Goal: Information Seeking & Learning: Learn about a topic

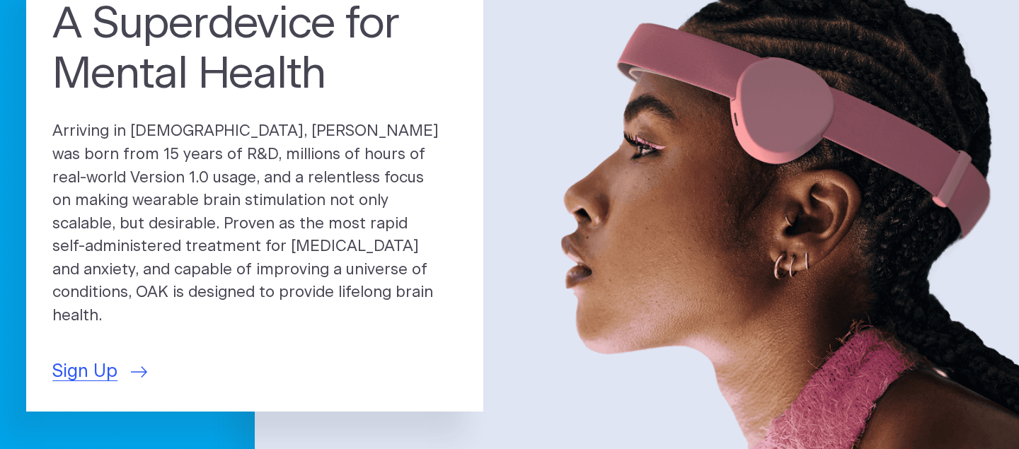
scroll to position [165, 0]
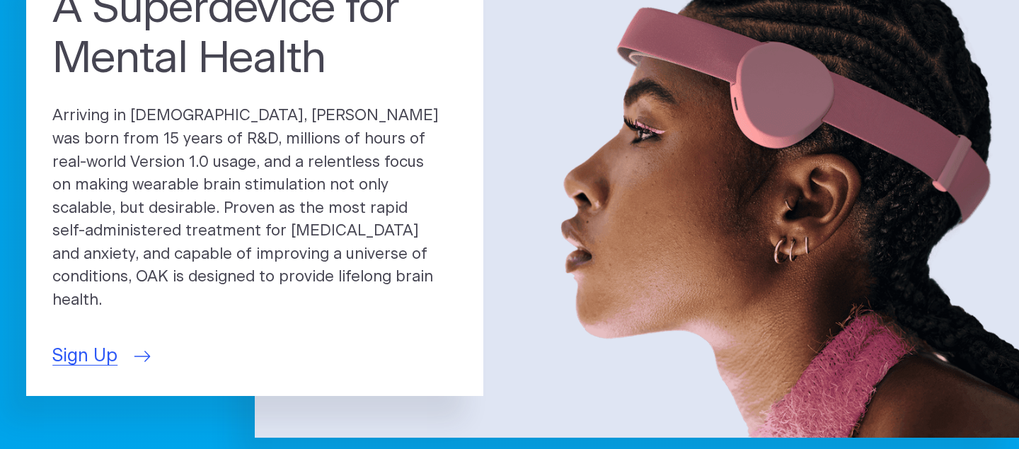
click at [99, 344] on span "Sign Up" at bounding box center [84, 356] width 65 height 27
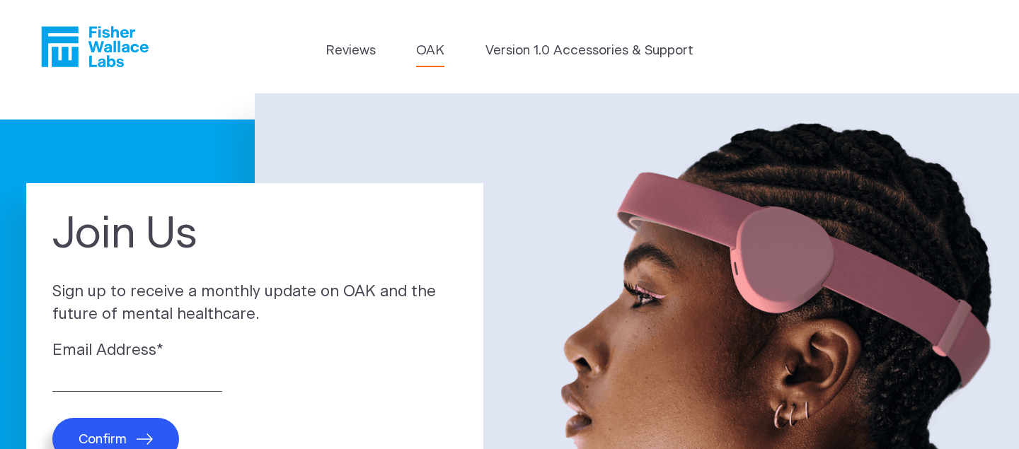
click at [431, 52] on link "OAK" at bounding box center [430, 51] width 28 height 20
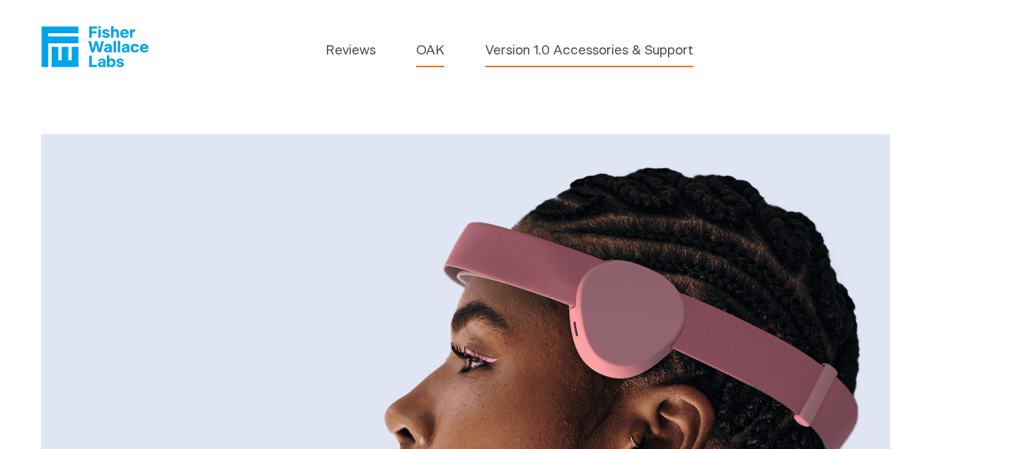
click at [583, 47] on link "Version 1.0 Accessories & Support" at bounding box center [589, 51] width 208 height 20
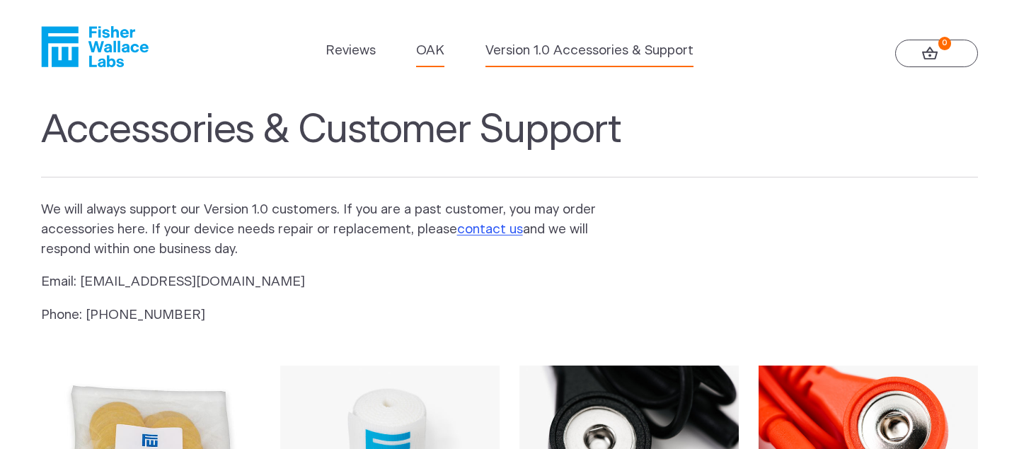
click at [435, 48] on link "OAK" at bounding box center [430, 51] width 28 height 20
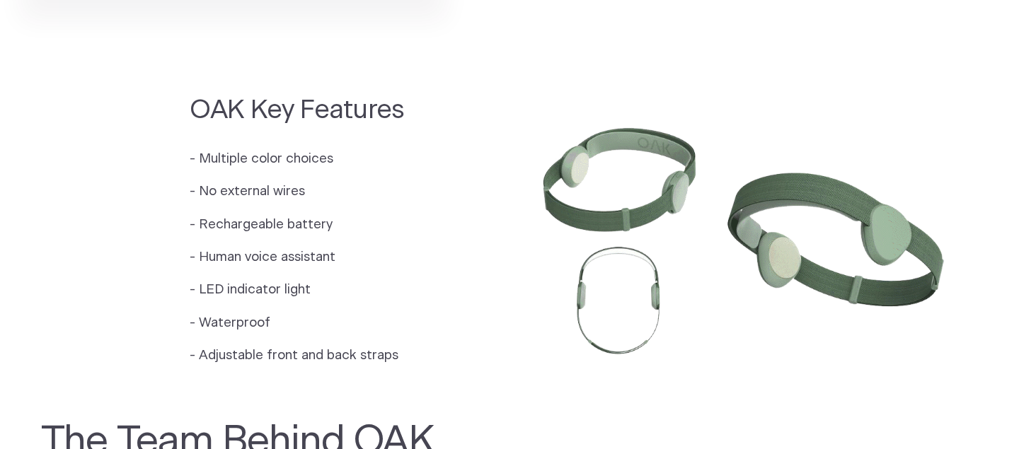
scroll to position [1178, 0]
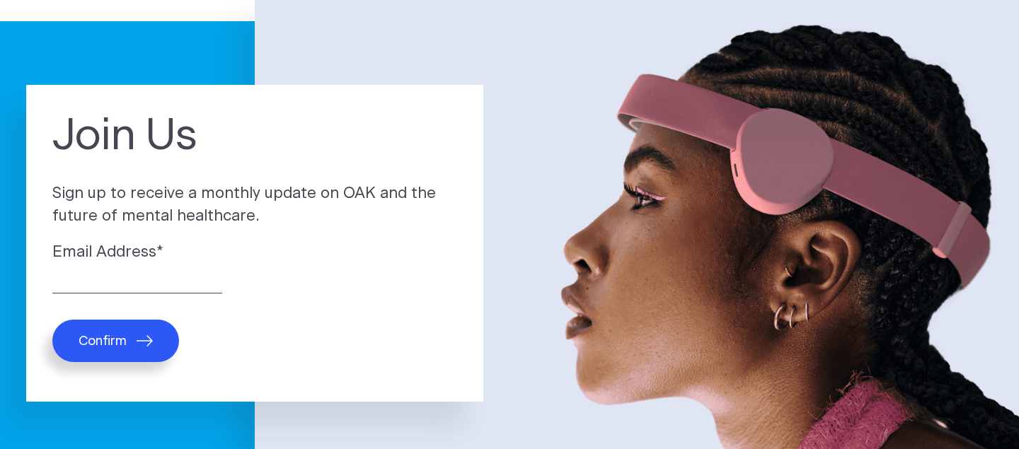
scroll to position [106, 0]
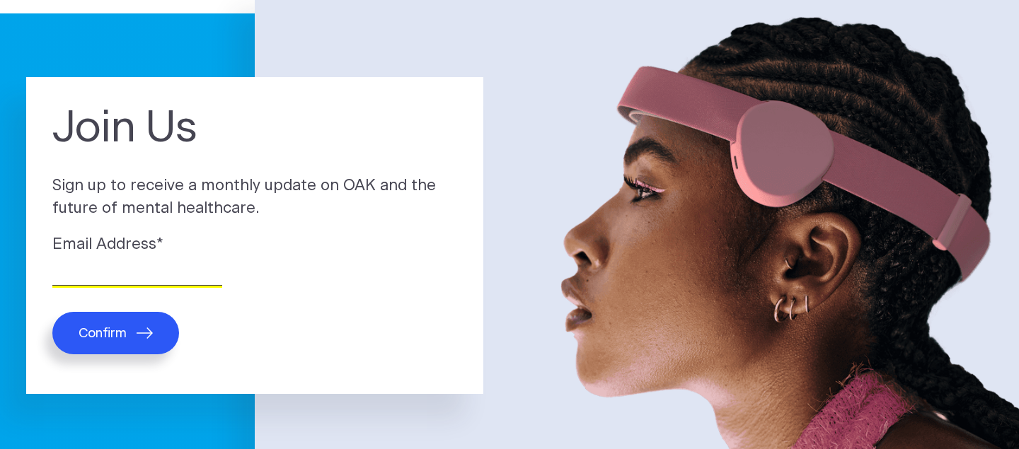
click at [120, 268] on input "Email Address *" at bounding box center [137, 275] width 170 height 22
type input "docww@aol.com"
click at [103, 337] on span "Confirm" at bounding box center [103, 333] width 48 height 16
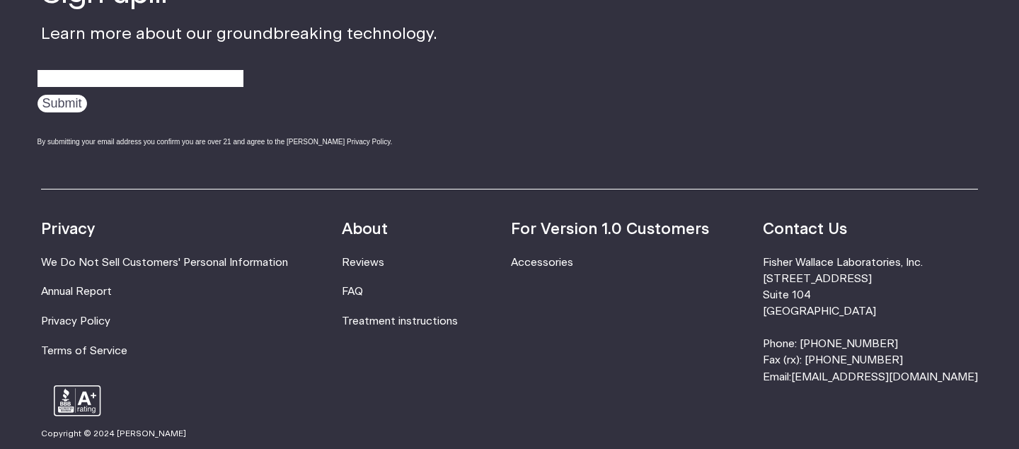
scroll to position [474, 0]
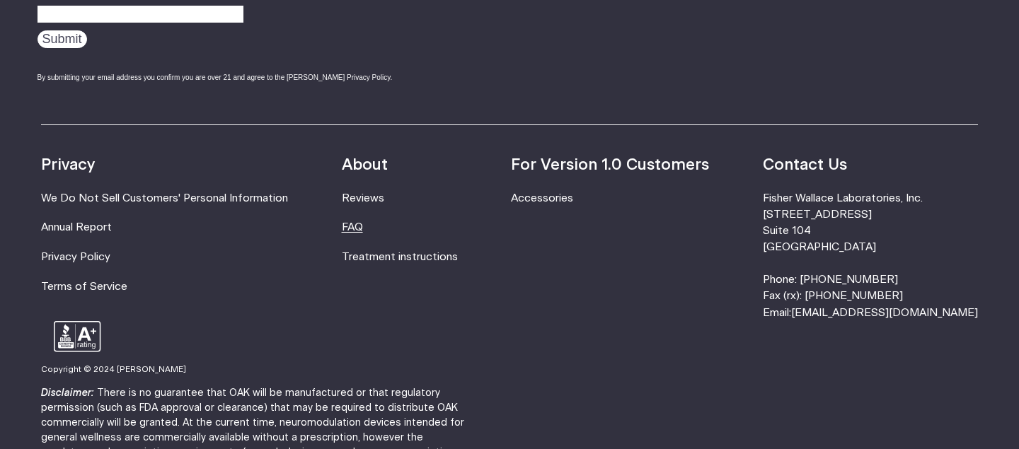
click at [363, 229] on link "FAQ" at bounding box center [352, 227] width 21 height 11
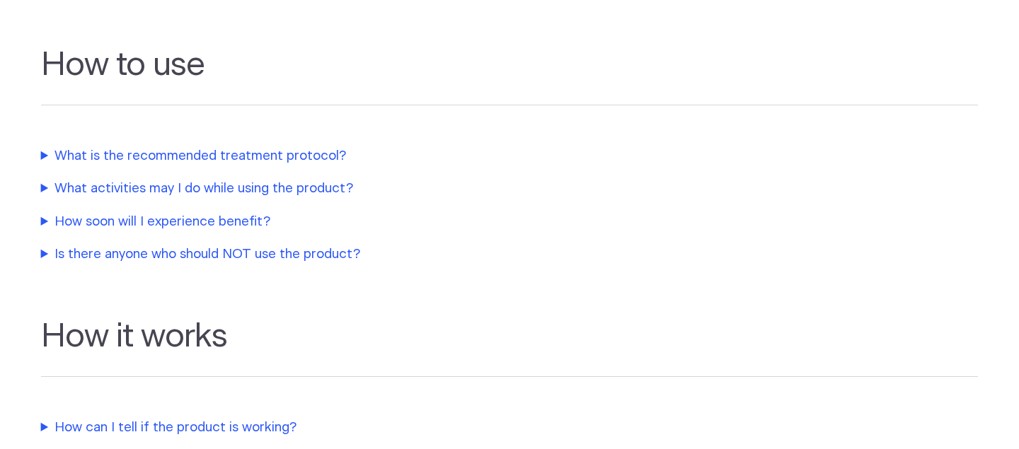
scroll to position [432, 0]
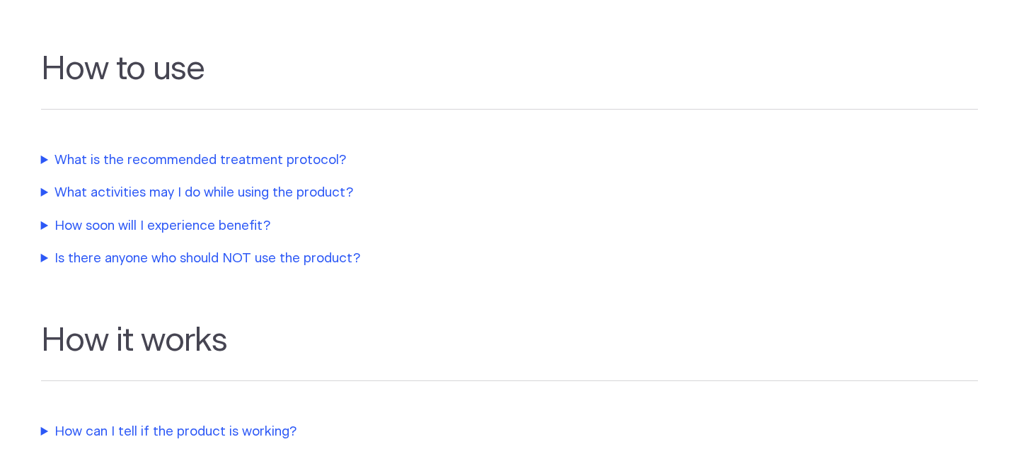
click at [278, 190] on summary "What activities may I do while using the product?" at bounding box center [338, 193] width 594 height 20
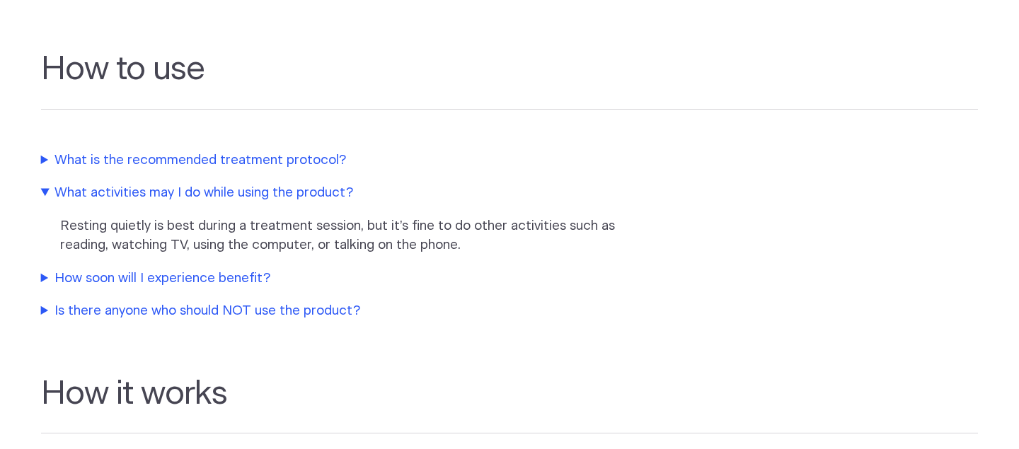
click at [271, 158] on summary "What is the recommended treatment protocol?" at bounding box center [338, 161] width 594 height 20
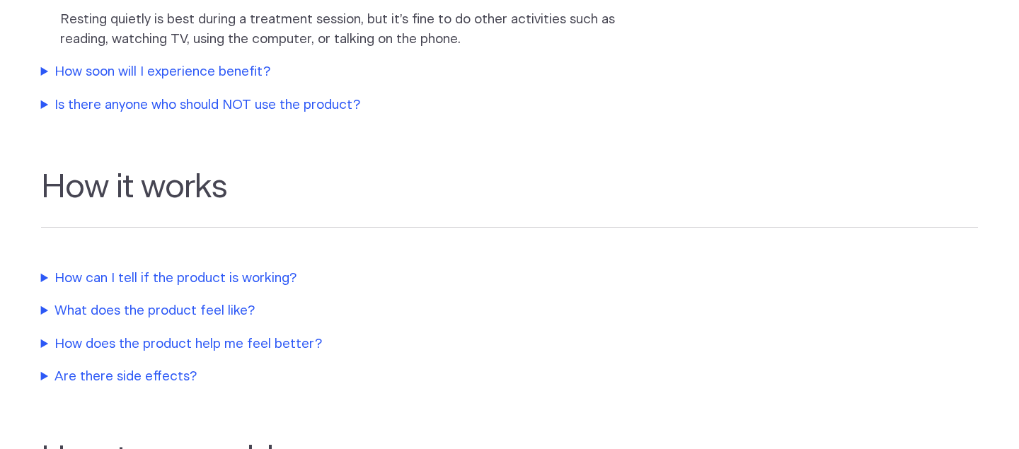
scroll to position [794, 0]
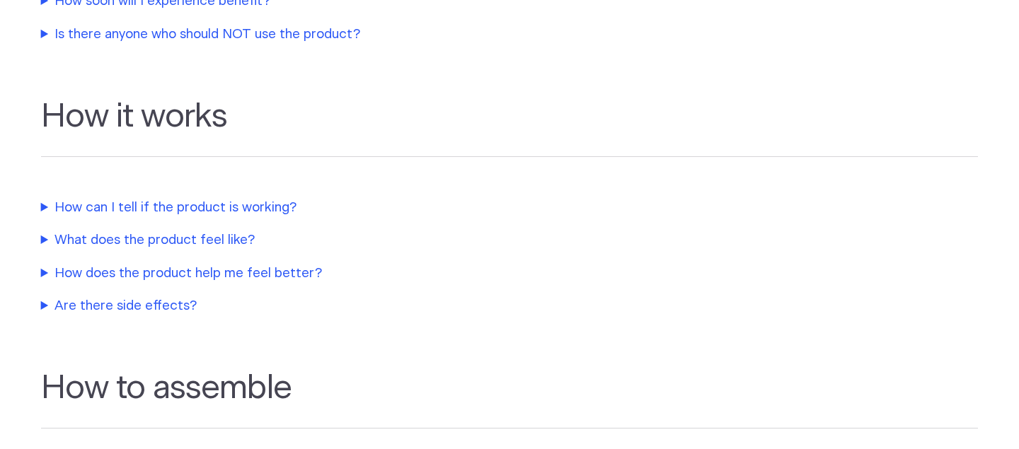
click at [255, 270] on summary "How does the product help me feel better?" at bounding box center [338, 274] width 594 height 20
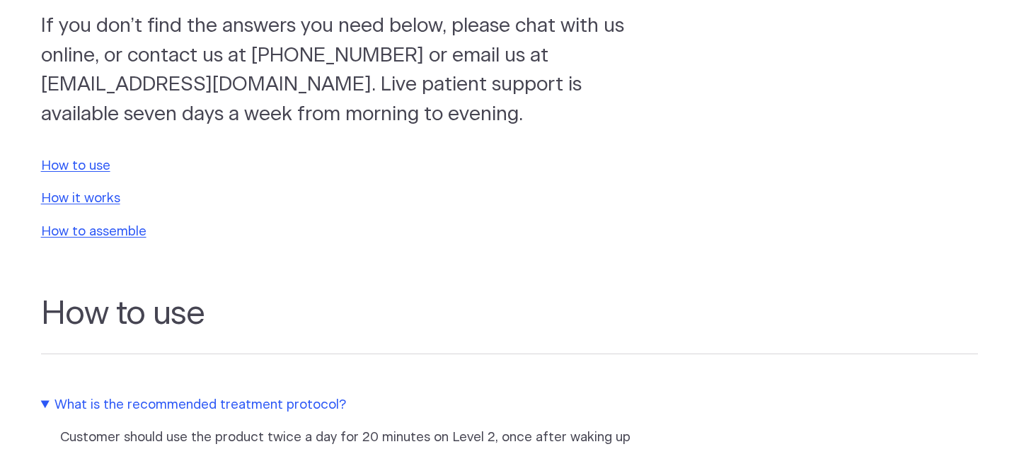
scroll to position [0, 0]
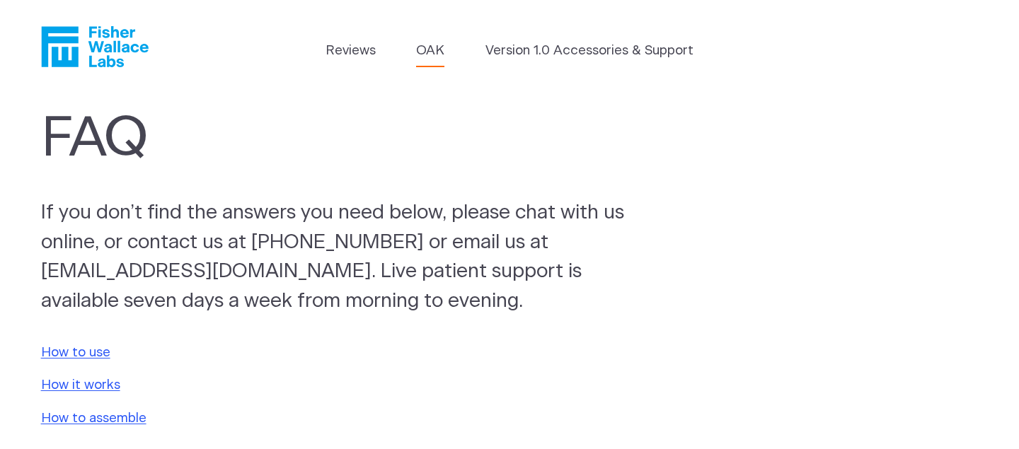
click at [436, 50] on link "OAK" at bounding box center [430, 51] width 28 height 20
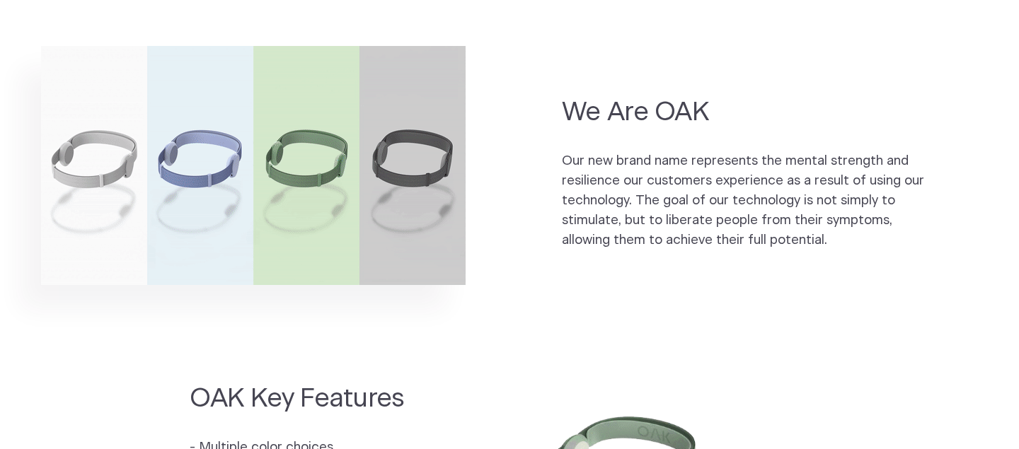
scroll to position [927, 0]
